Goal: Task Accomplishment & Management: Manage account settings

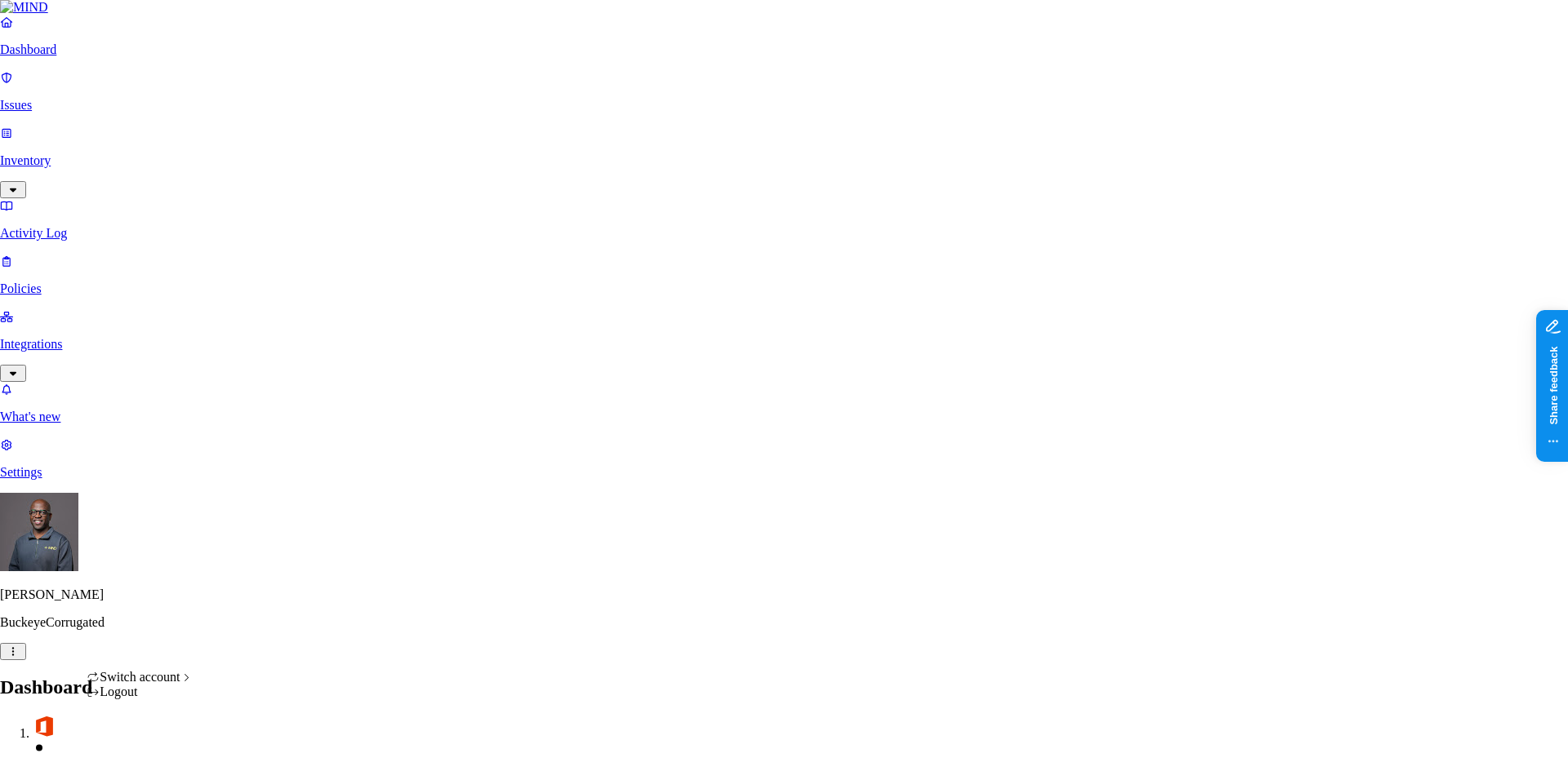
click at [147, 699] on div "Logout" at bounding box center [140, 692] width 107 height 15
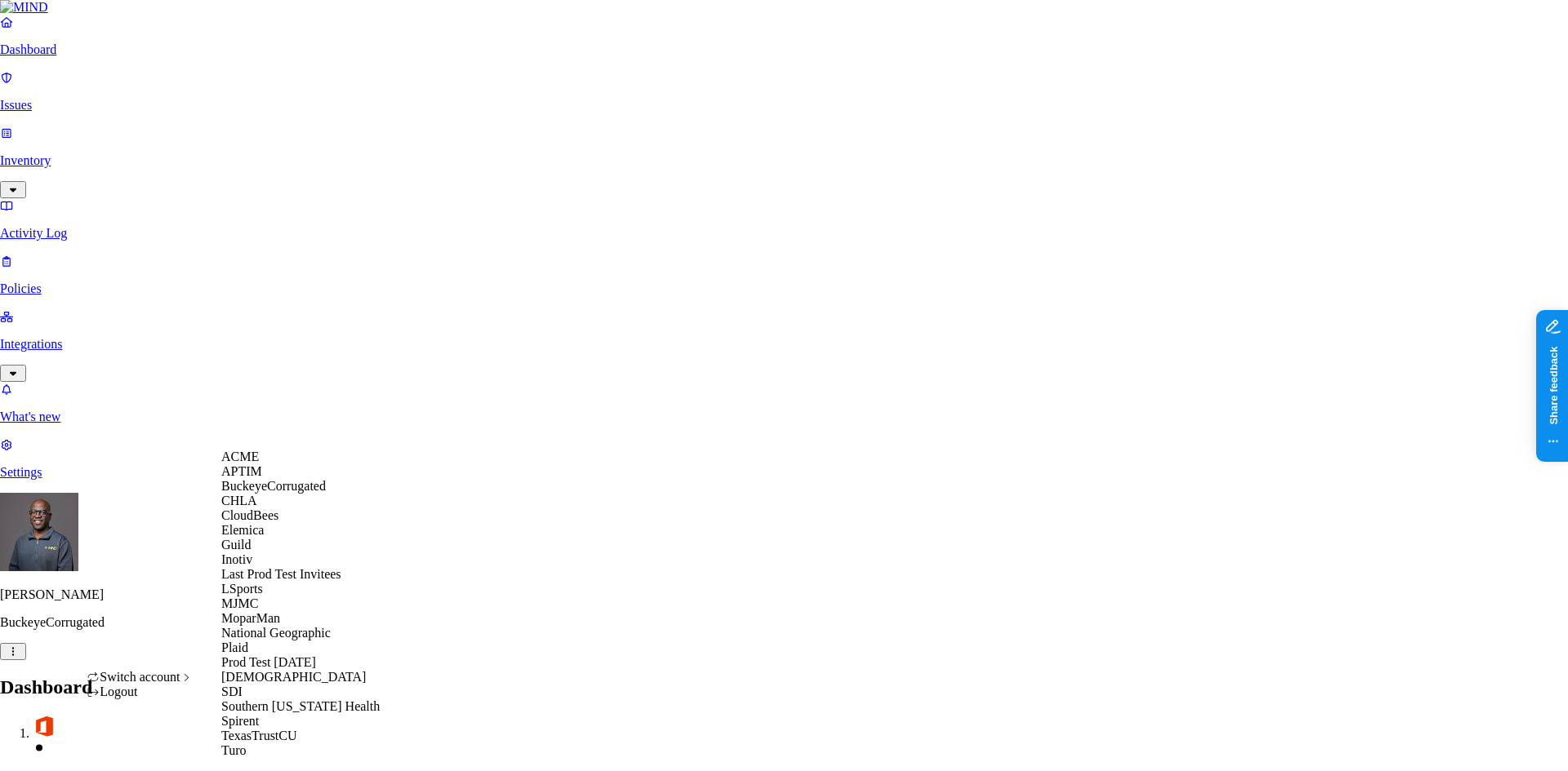
drag, startPoint x: 71, startPoint y: 496, endPoint x: 136, endPoint y: 527, distance: 72.0
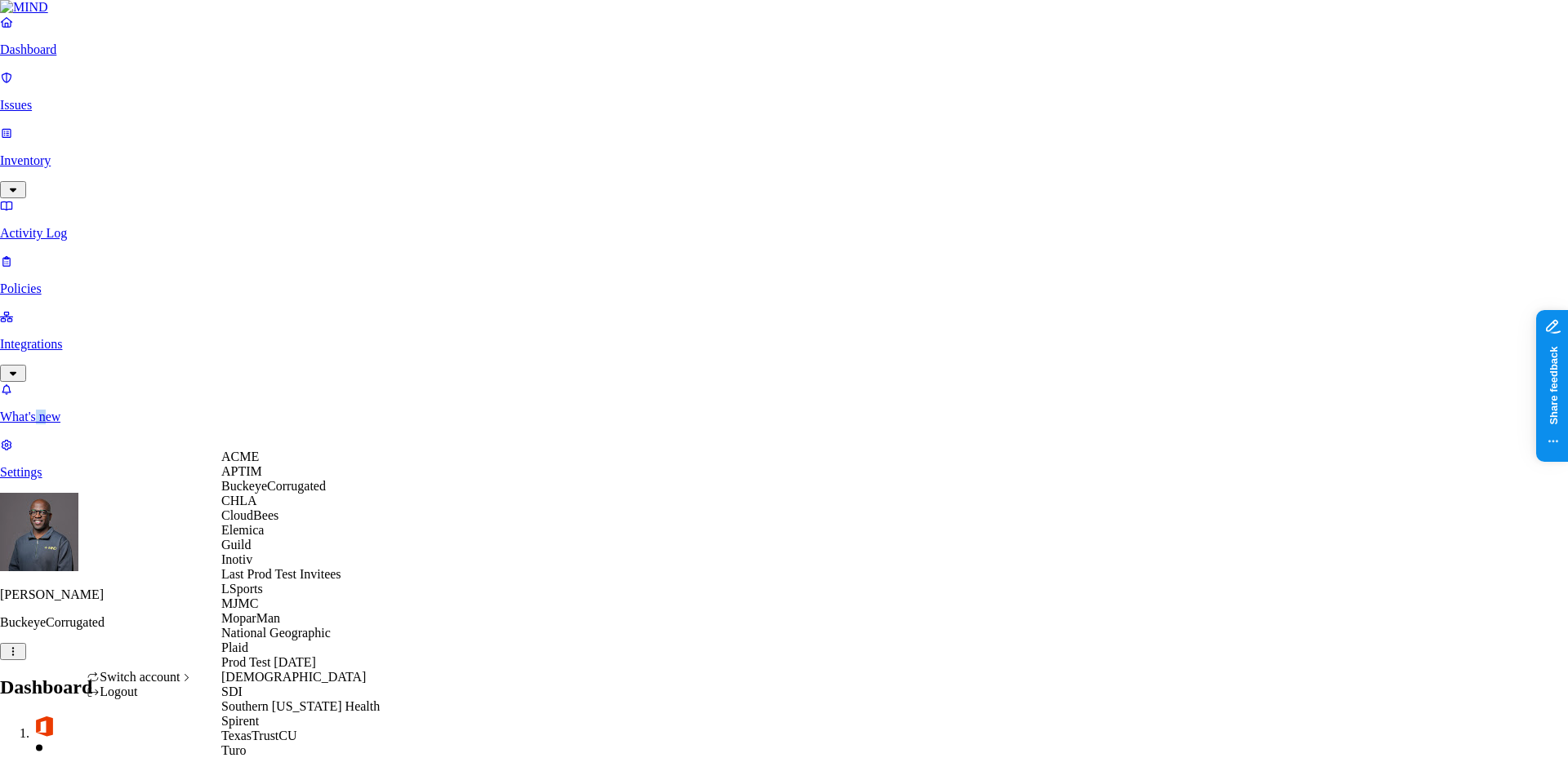
scroll to position [310, 0]
